Goal: Transaction & Acquisition: Purchase product/service

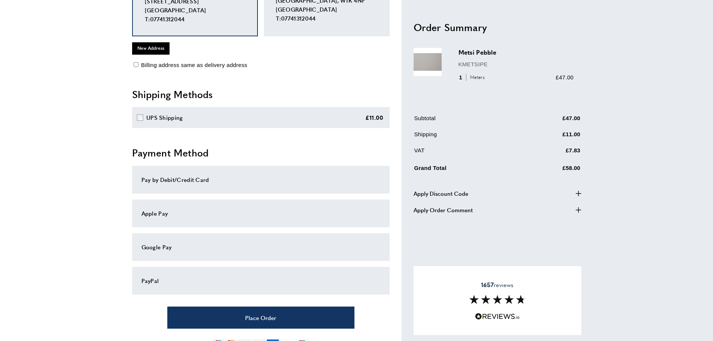
scroll to position [112, 0]
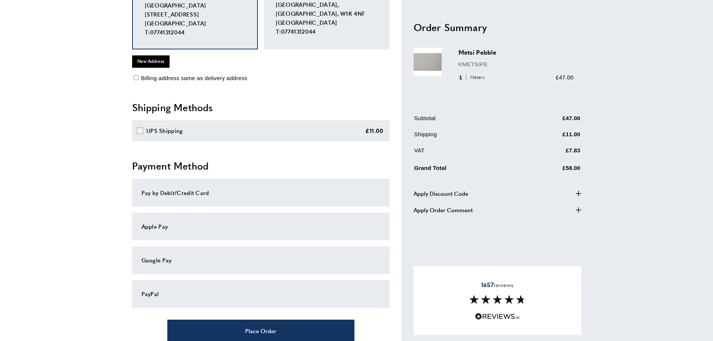
click at [199, 192] on div "Pay by Debit/Credit Card" at bounding box center [260, 192] width 239 height 9
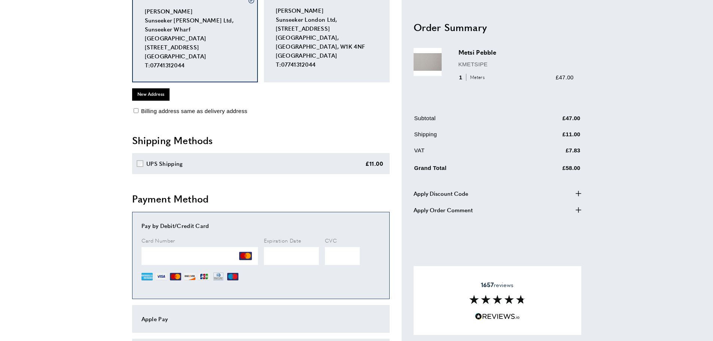
scroll to position [37, 0]
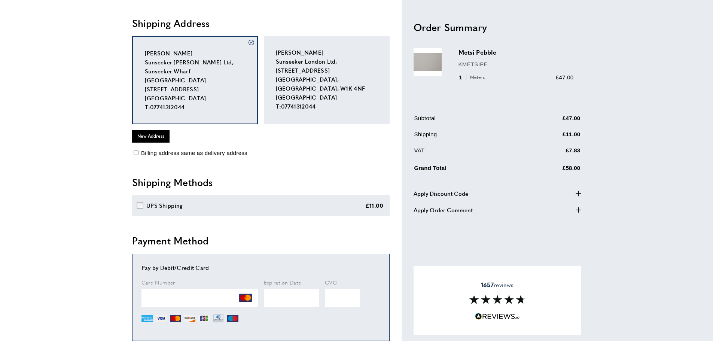
click at [181, 68] on div "tick Aaron Haines Sunseeker Poole Ltd, Sunseeker Wharf West Quay Road Poole, Do…" at bounding box center [195, 80] width 126 height 88
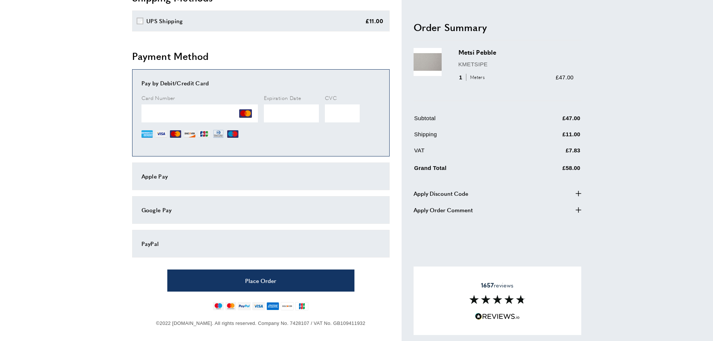
scroll to position [365, 0]
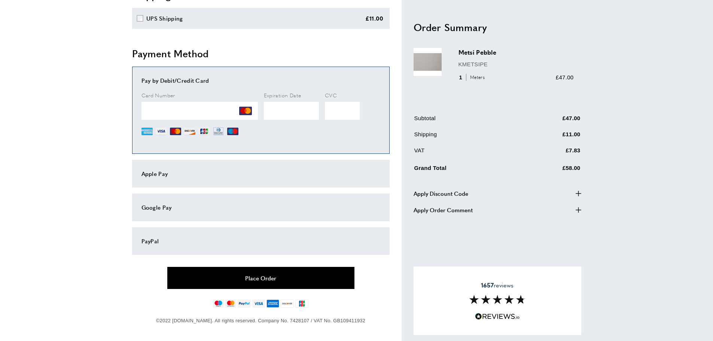
click at [257, 277] on button "Place Order" at bounding box center [260, 278] width 187 height 22
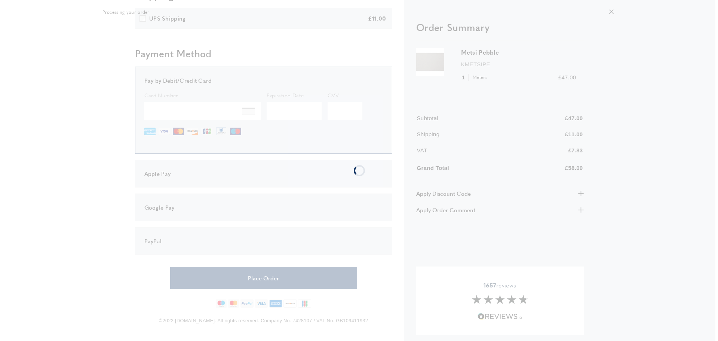
scroll to position [0, 0]
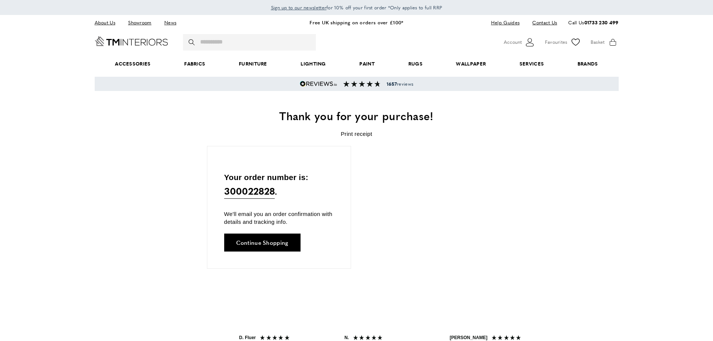
scroll to position [0, 105]
